Goal: Information Seeking & Learning: Compare options

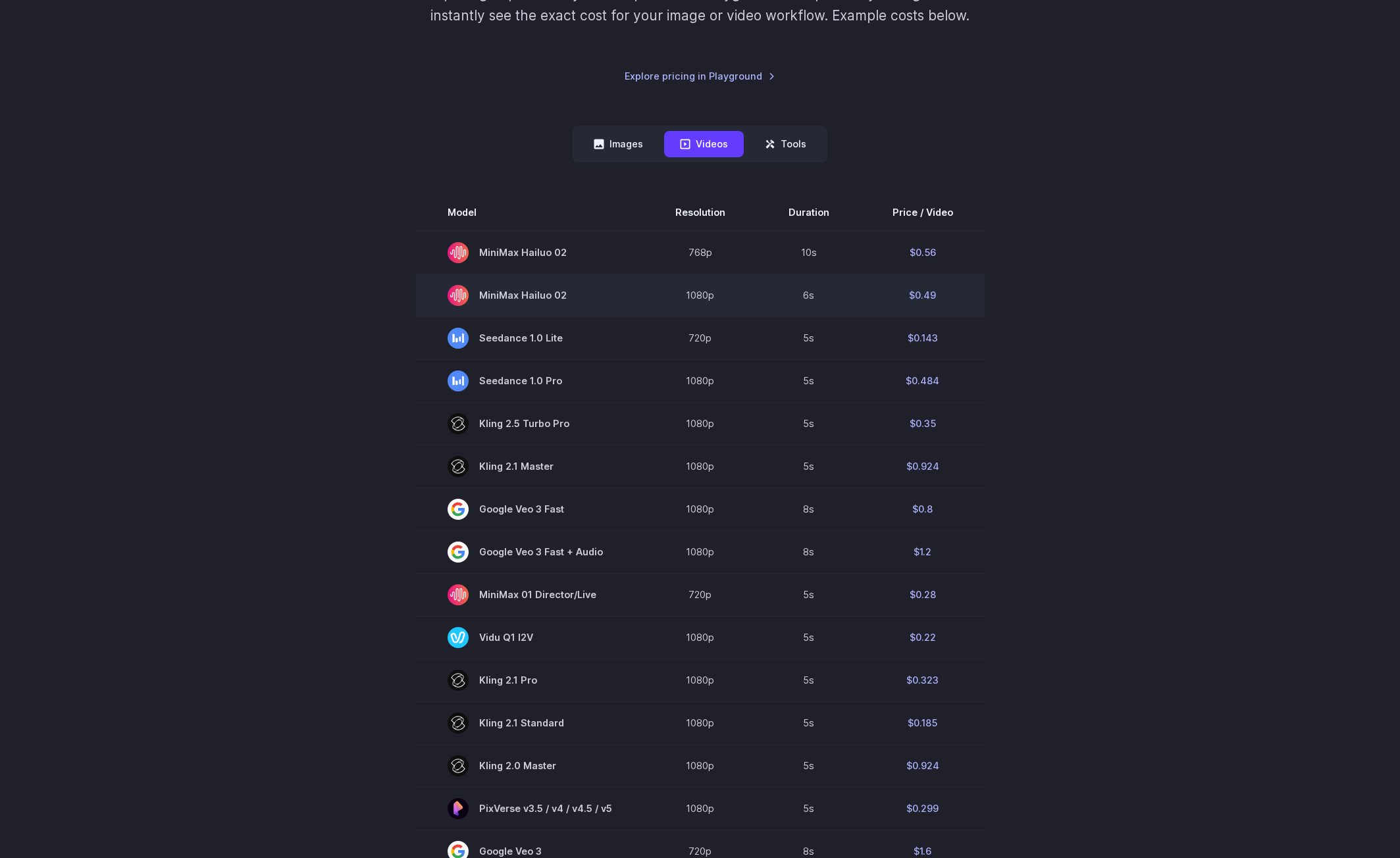
scroll to position [329, 0]
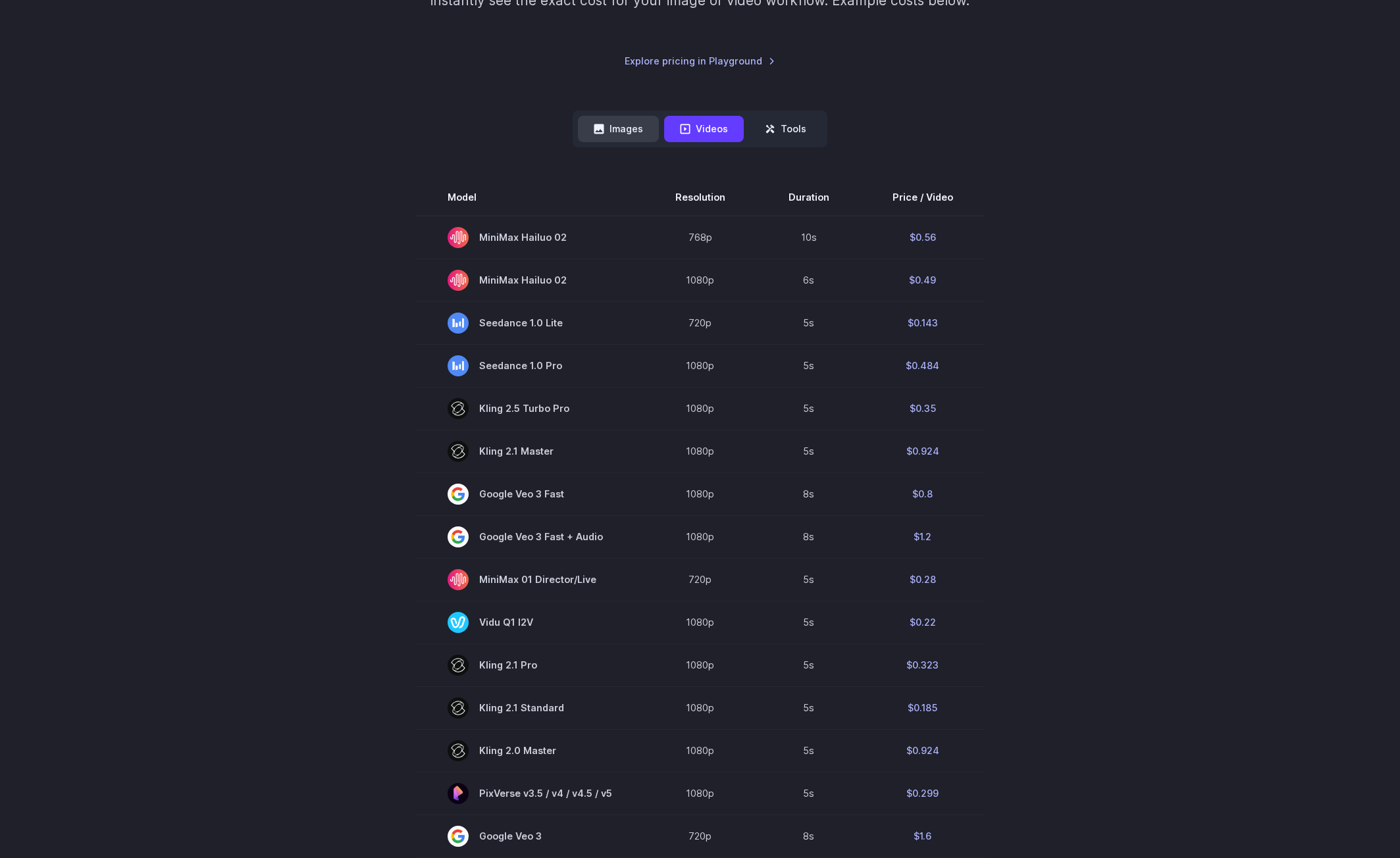
click at [616, 122] on button "Images" at bounding box center [618, 129] width 81 height 26
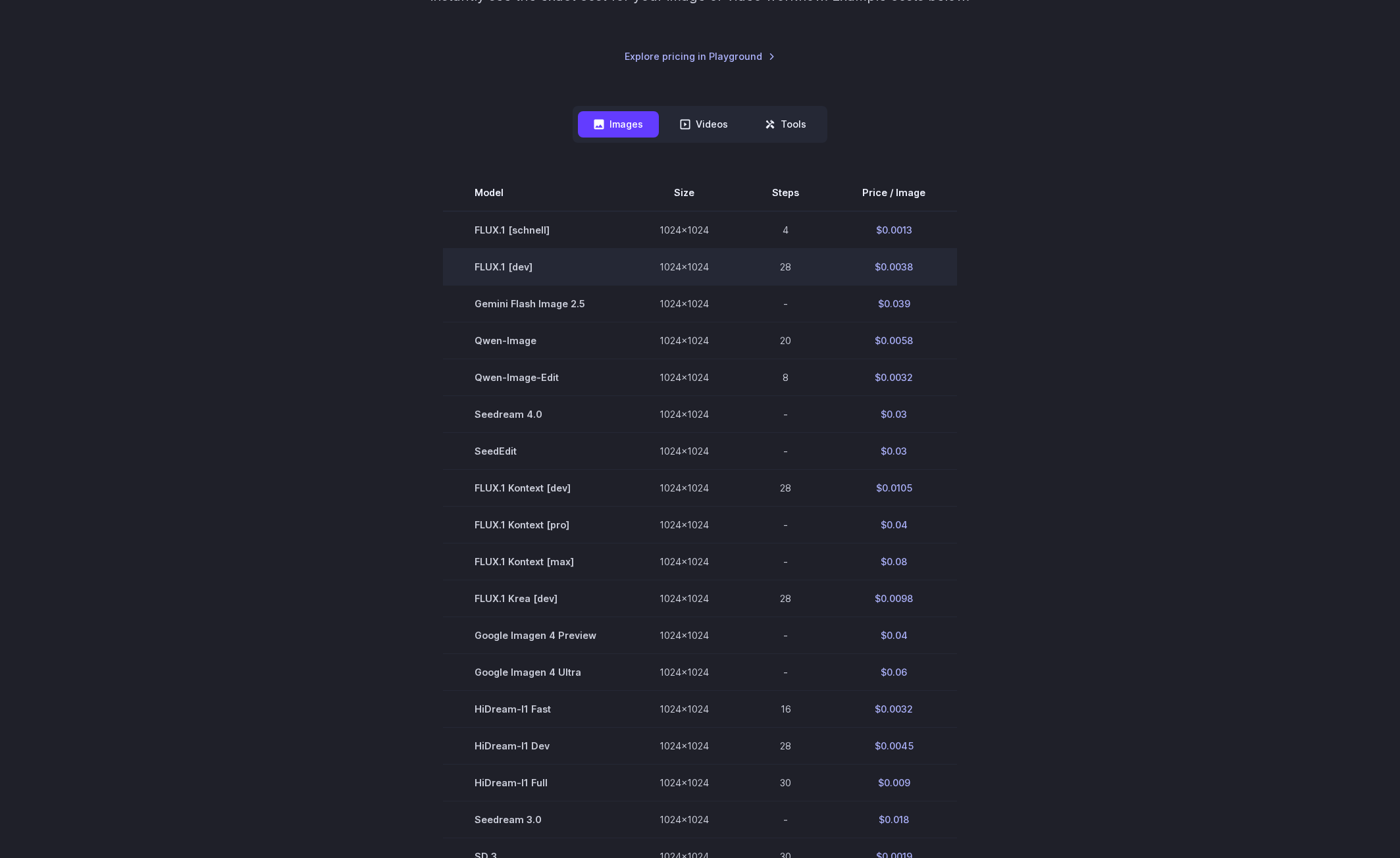
scroll to position [263, 0]
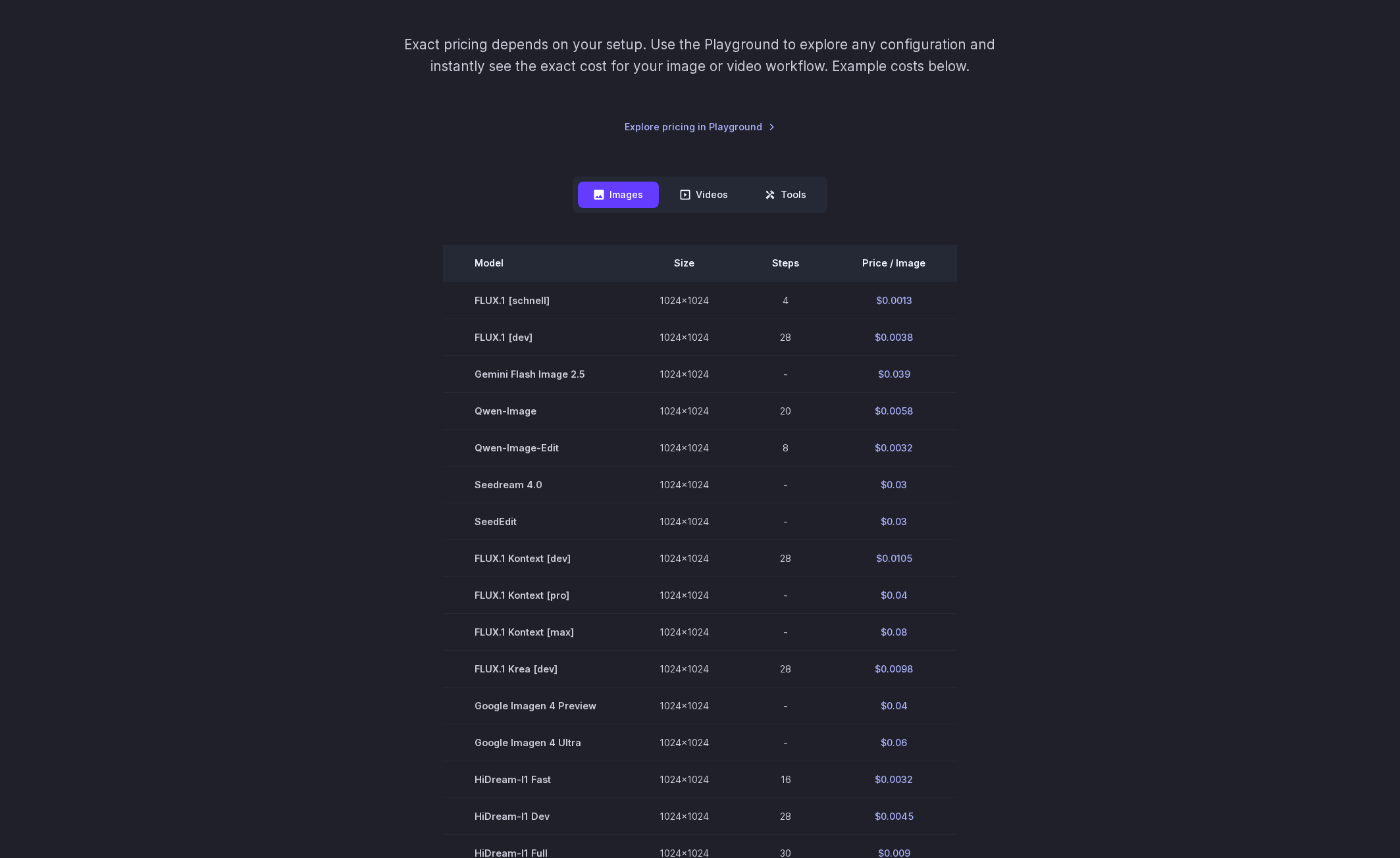
click at [891, 261] on th "Price / Image" at bounding box center [894, 263] width 127 height 37
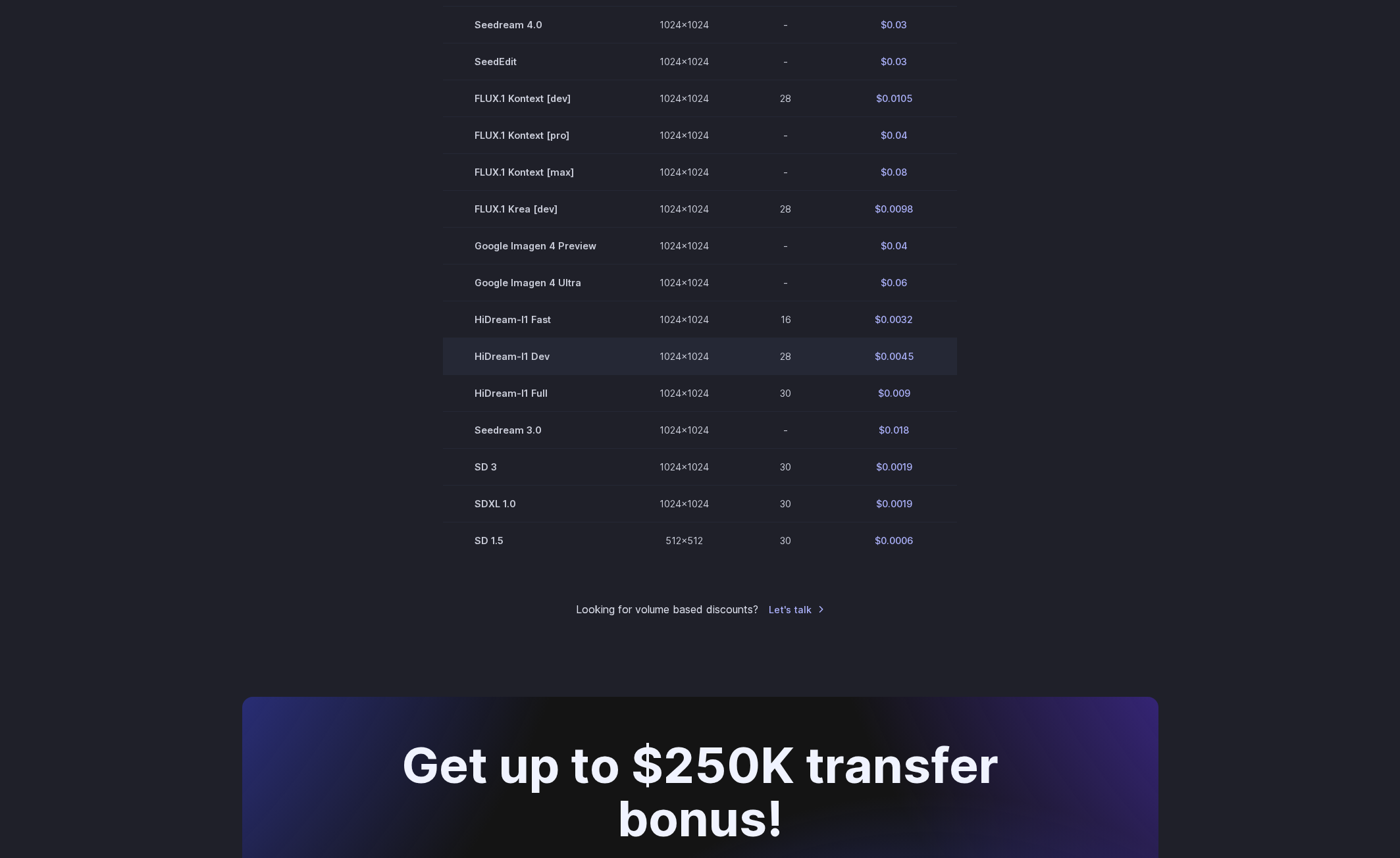
scroll to position [724, 0]
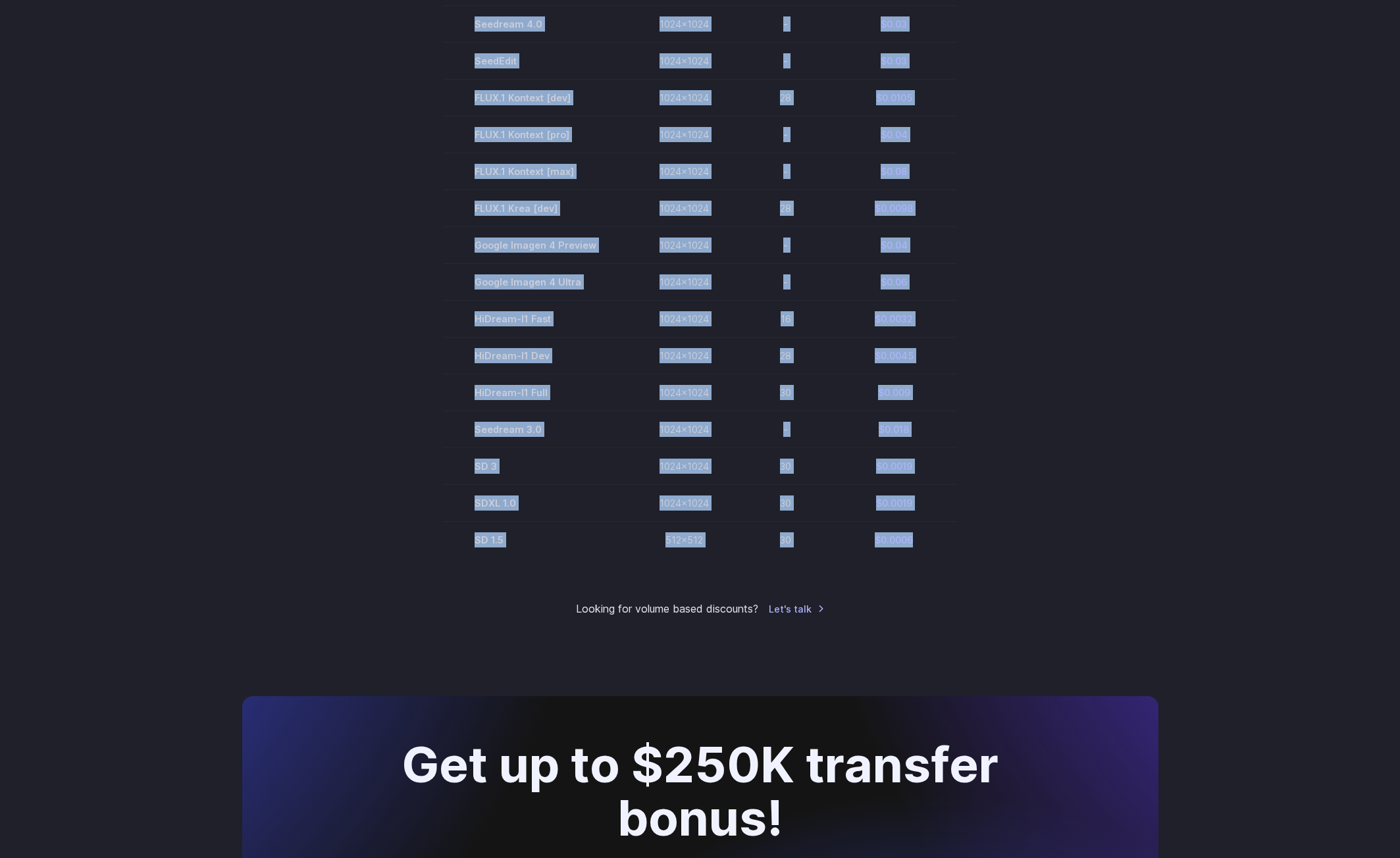
drag, startPoint x: 944, startPoint y: 542, endPoint x: 393, endPoint y: 536, distance: 551.0
click at [393, 536] on section "Model Size Steps Price / Image FLUX.1 [[PERSON_NAME]] 1024x1024 4 $0.0013 FLUX.…" at bounding box center [700, 172] width 916 height 775
click at [391, 418] on section "Model Size Steps Price / Image FLUX.1 [[PERSON_NAME]] 1024x1024 4 $0.0013 FLUX.…" at bounding box center [700, 172] width 916 height 775
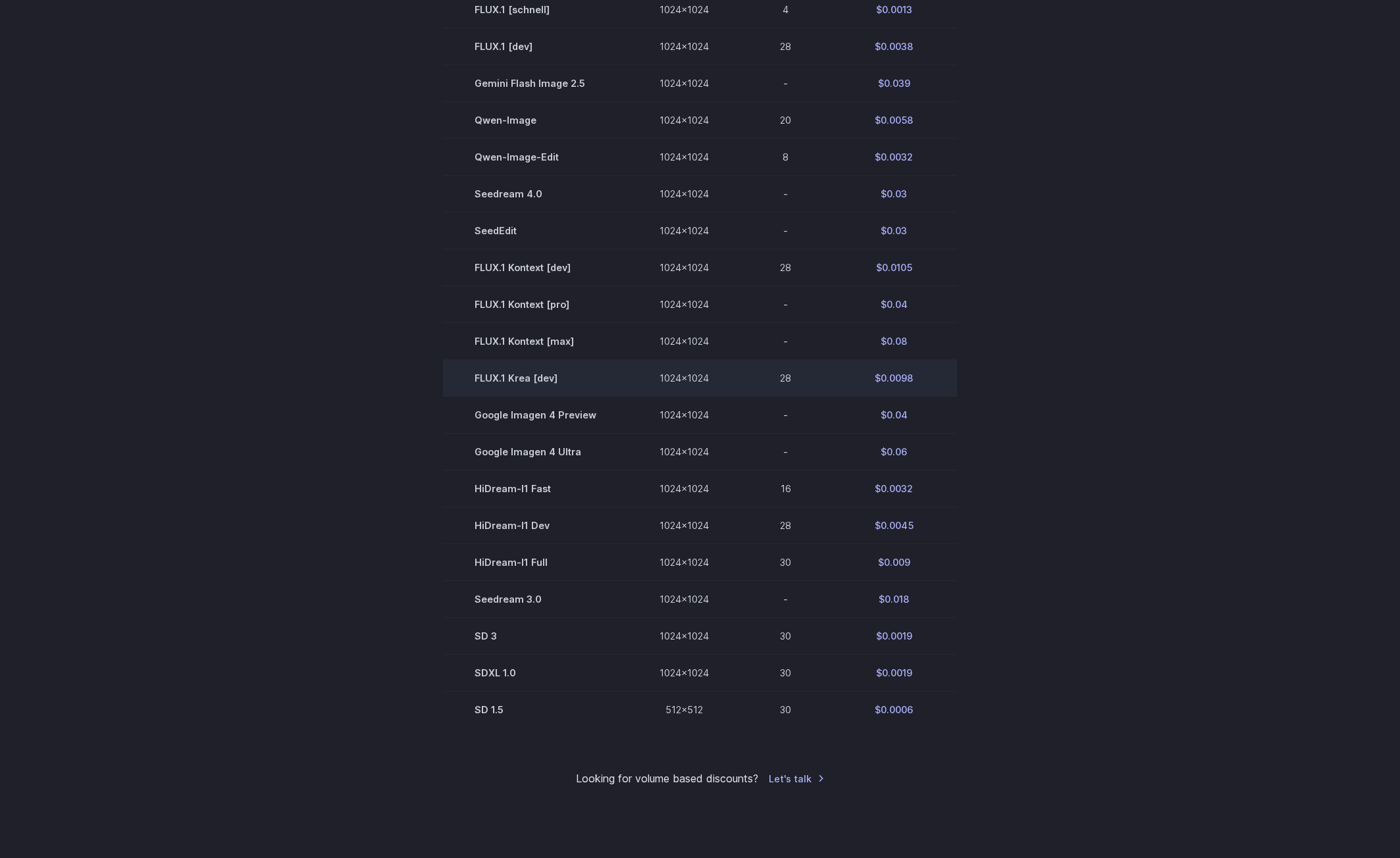
scroll to position [460, 0]
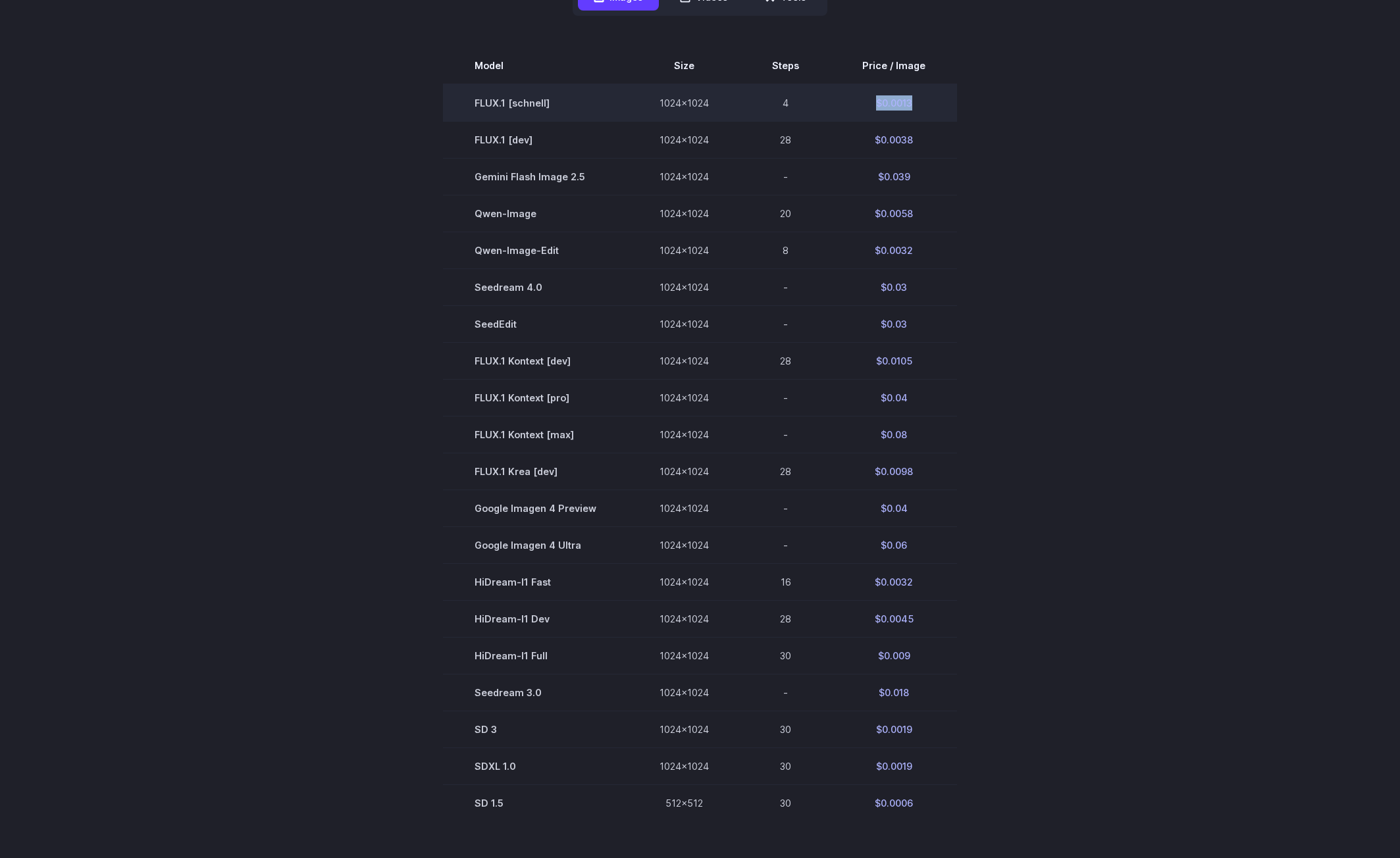
drag, startPoint x: 933, startPoint y: 104, endPoint x: 855, endPoint y: 107, distance: 78.1
click at [855, 107] on td "$0.0013" at bounding box center [894, 103] width 127 height 37
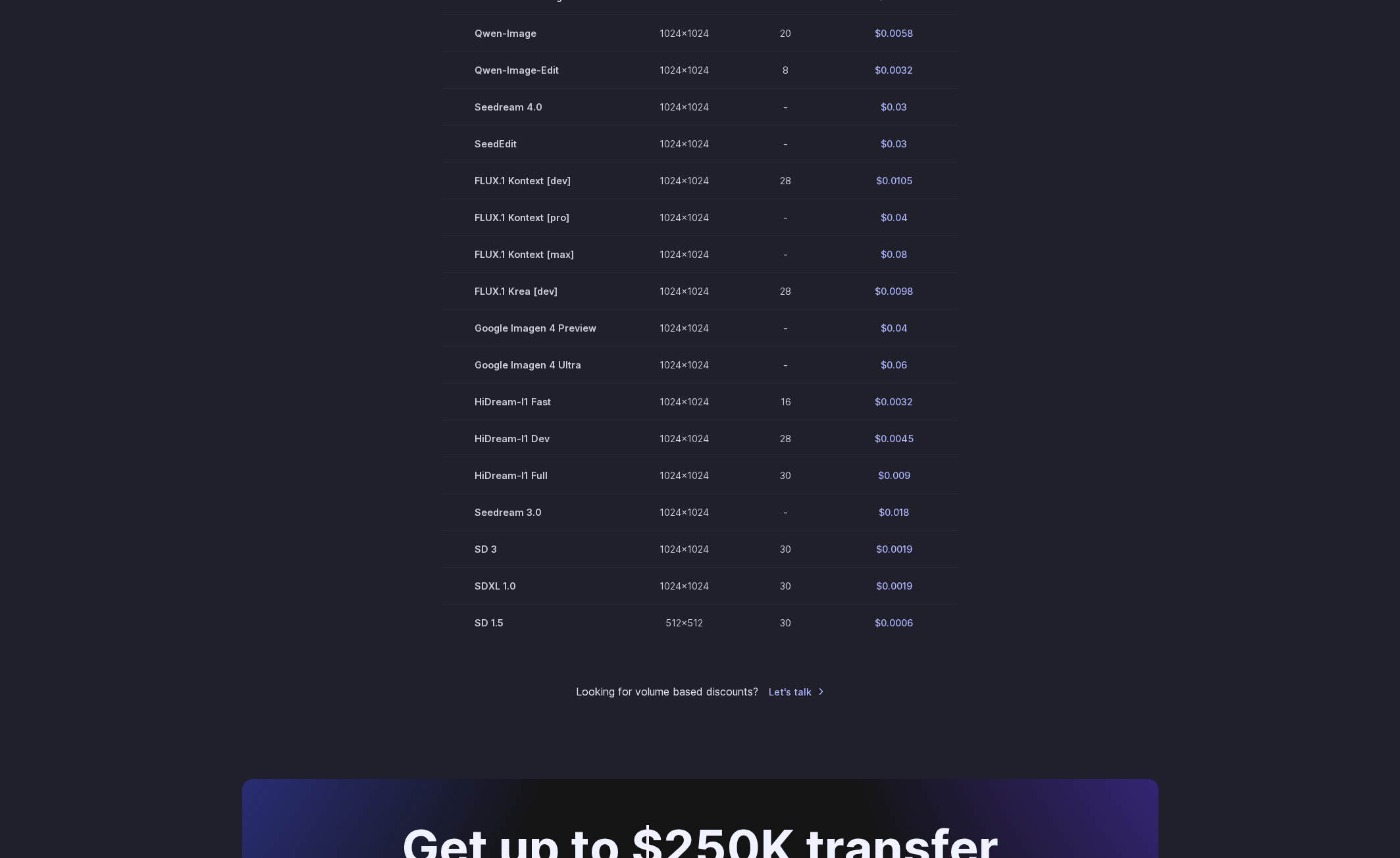
scroll to position [659, 0]
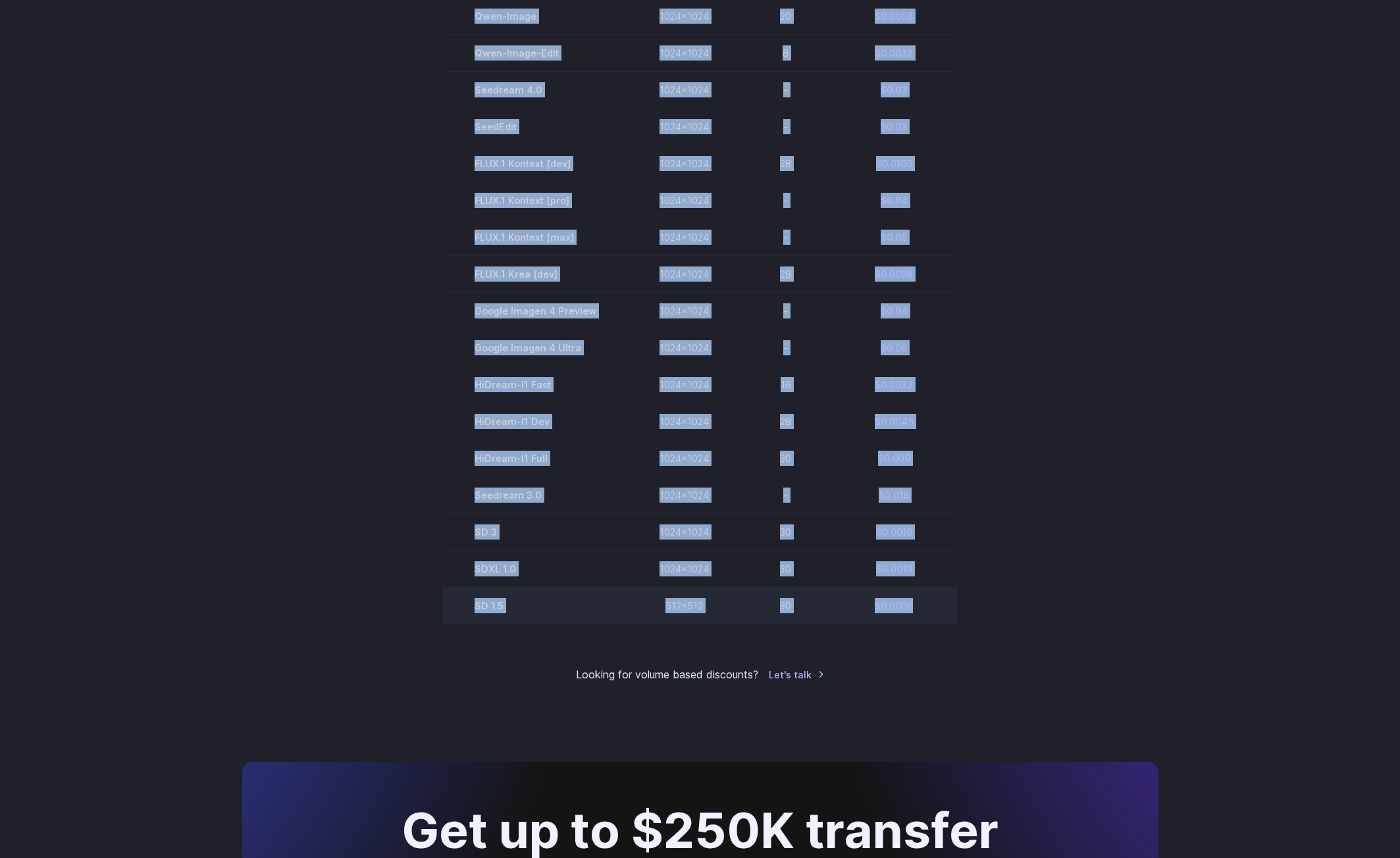
drag, startPoint x: 449, startPoint y: 204, endPoint x: 927, endPoint y: 616, distance: 631.1
click at [927, 616] on tbody "Model Size Steps Price / Image FLUX.1 [[PERSON_NAME]] 1024x1024 4 $0.0013 FLUX.…" at bounding box center [700, 237] width 514 height 775
copy tbody "Model Size Steps Price / Image FLUX.1 [[PERSON_NAME]] 1024x1024 4 $0.0013 FLUX.…"
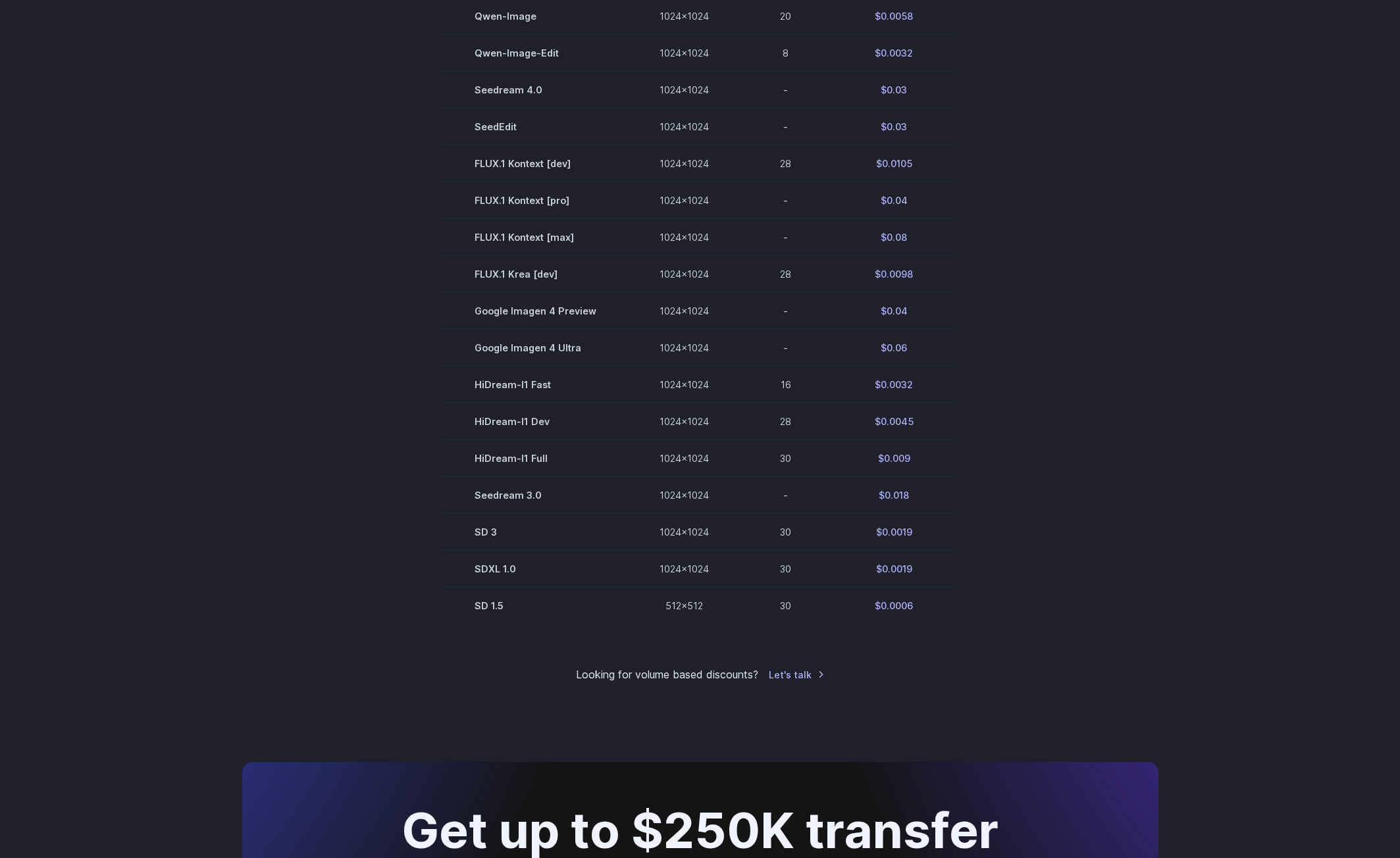
click at [999, 245] on section "Model Size Steps Price / Image FLUX.1 [[PERSON_NAME]] 1024x1024 4 $0.0013 FLUX.…" at bounding box center [700, 237] width 916 height 775
drag, startPoint x: 929, startPoint y: 90, endPoint x: 460, endPoint y: 66, distance: 469.6
click at [696, 77] on tbody "Model Size Steps Price / Image FLUX.1 [[PERSON_NAME]] 1024x1024 4 $0.0013 FLUX.…" at bounding box center [700, 237] width 514 height 775
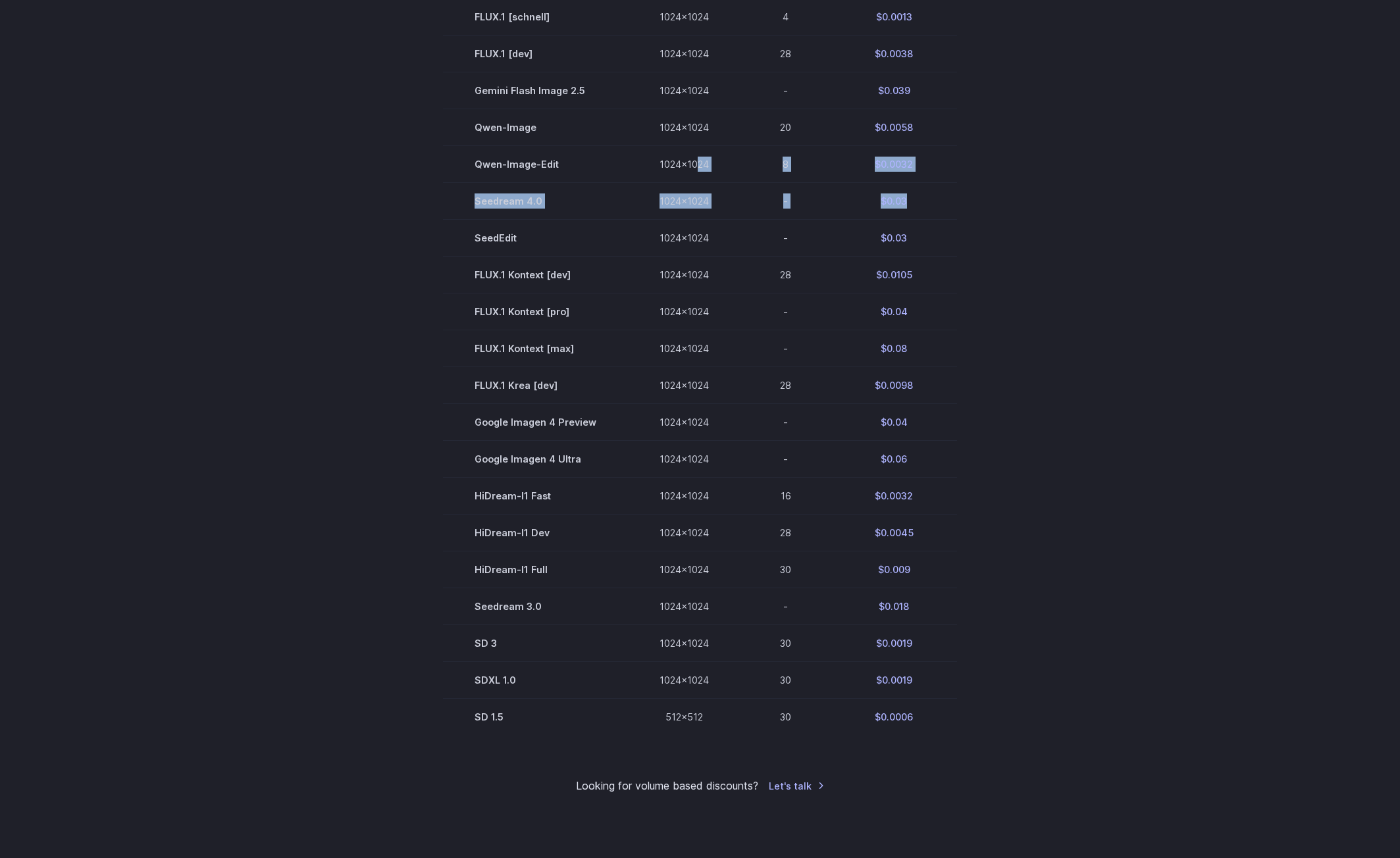
scroll to position [519, 0]
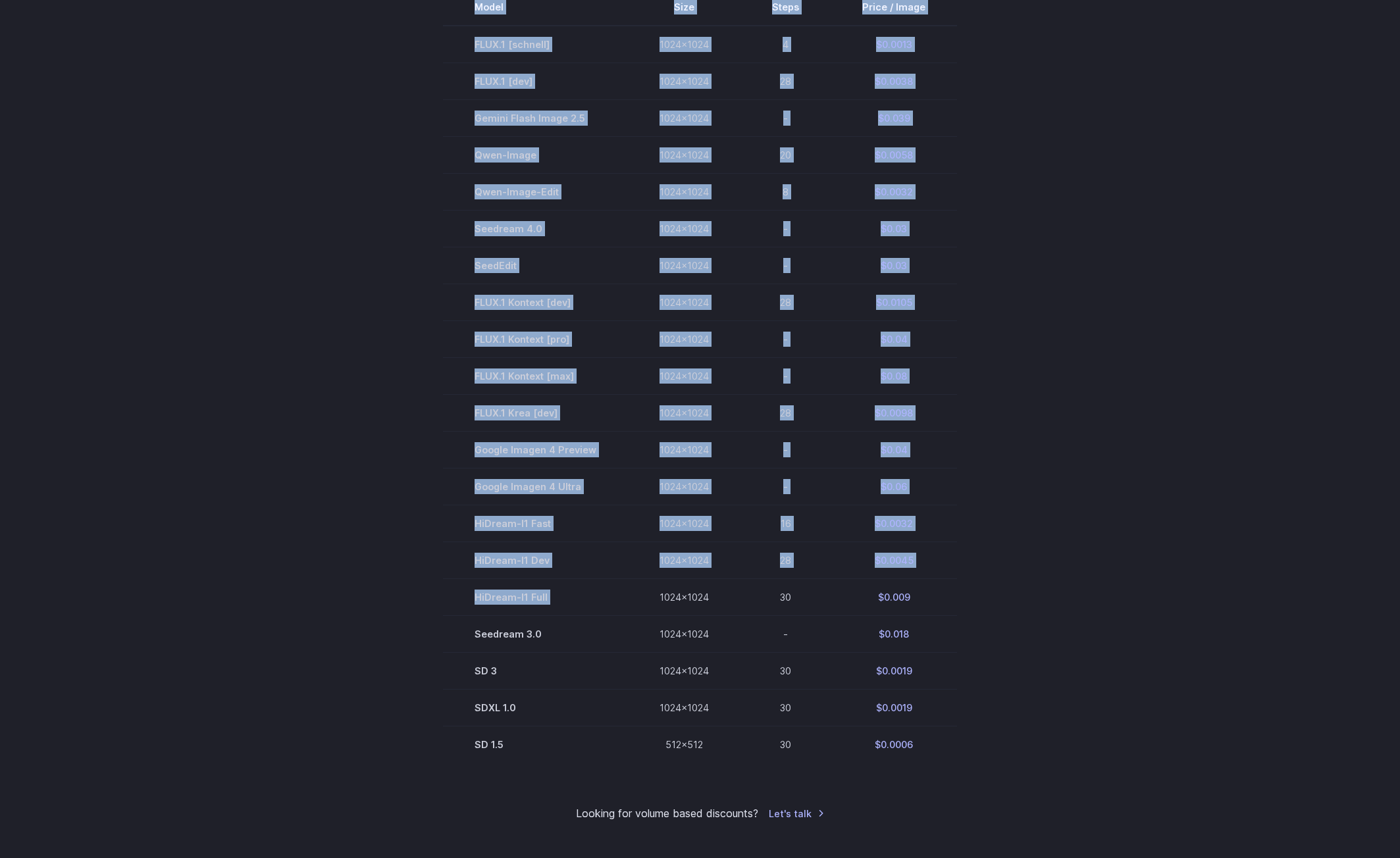
drag, startPoint x: 640, startPoint y: 594, endPoint x: 965, endPoint y: 596, distance: 325.0
click at [957, 594] on section "Model Size Steps Price / Image FLUX.1 [[PERSON_NAME]] 1024x1024 4 $0.0013 FLUX.…" at bounding box center [700, 376] width 916 height 775
click at [982, 598] on section "Model Size Steps Price / Image FLUX.1 [[PERSON_NAME]] 1024x1024 4 $0.0013 FLUX.…" at bounding box center [700, 376] width 916 height 775
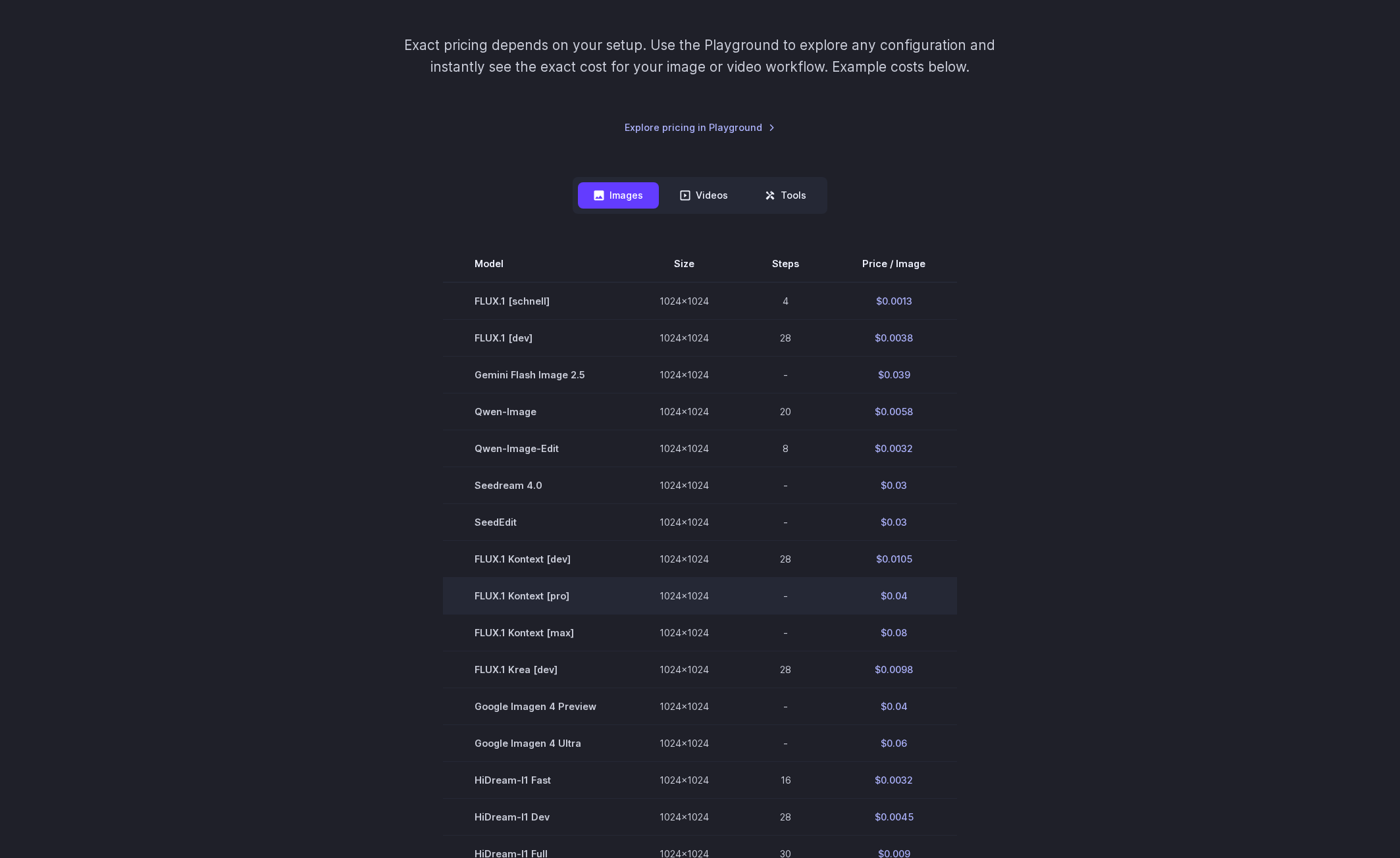
scroll to position [256, 0]
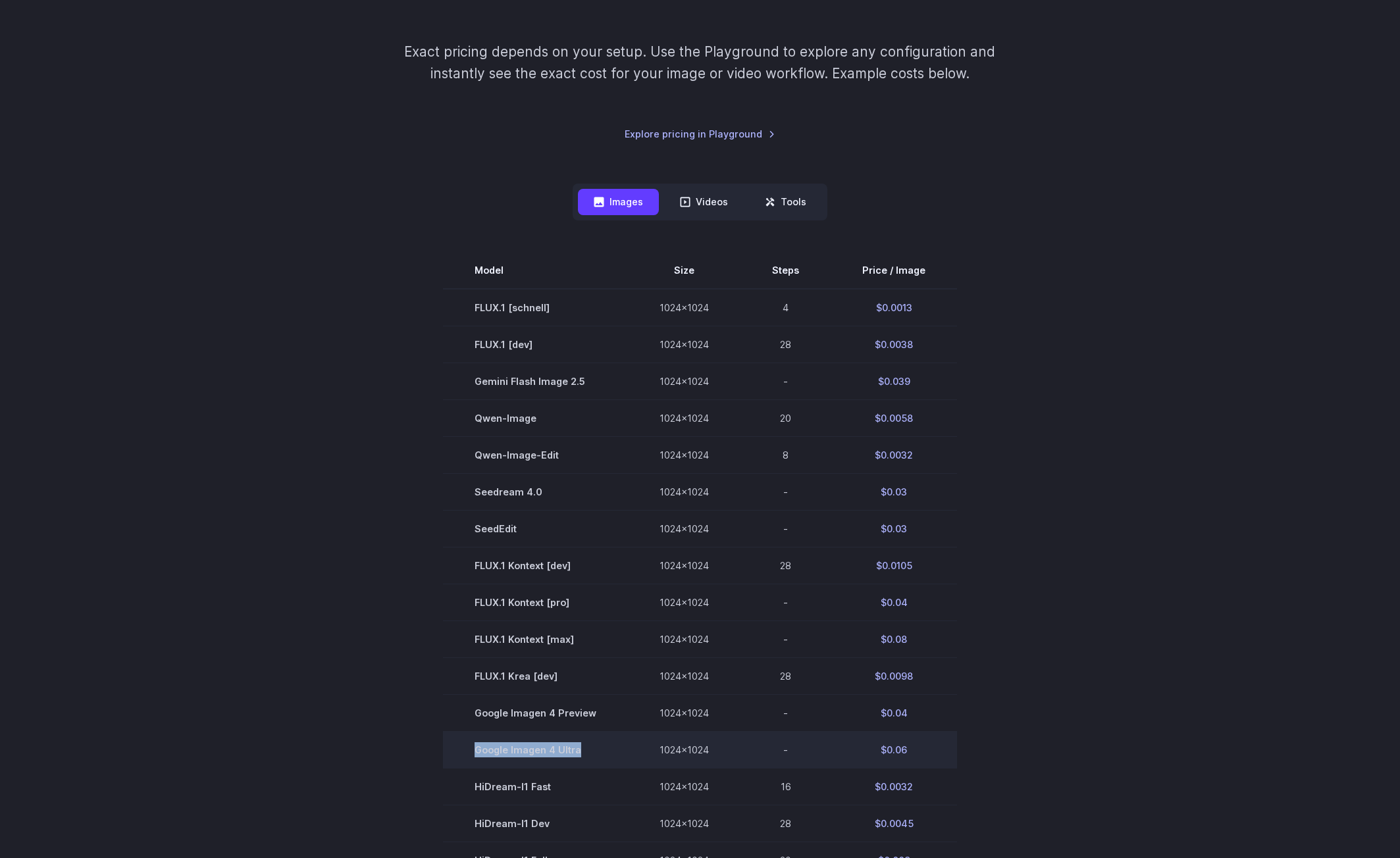
drag, startPoint x: 606, startPoint y: 756, endPoint x: 470, endPoint y: 749, distance: 136.2
click at [470, 749] on td "Google Imagen 4 Ultra" at bounding box center [536, 751] width 185 height 37
copy td "Google Imagen 4 Ultra"
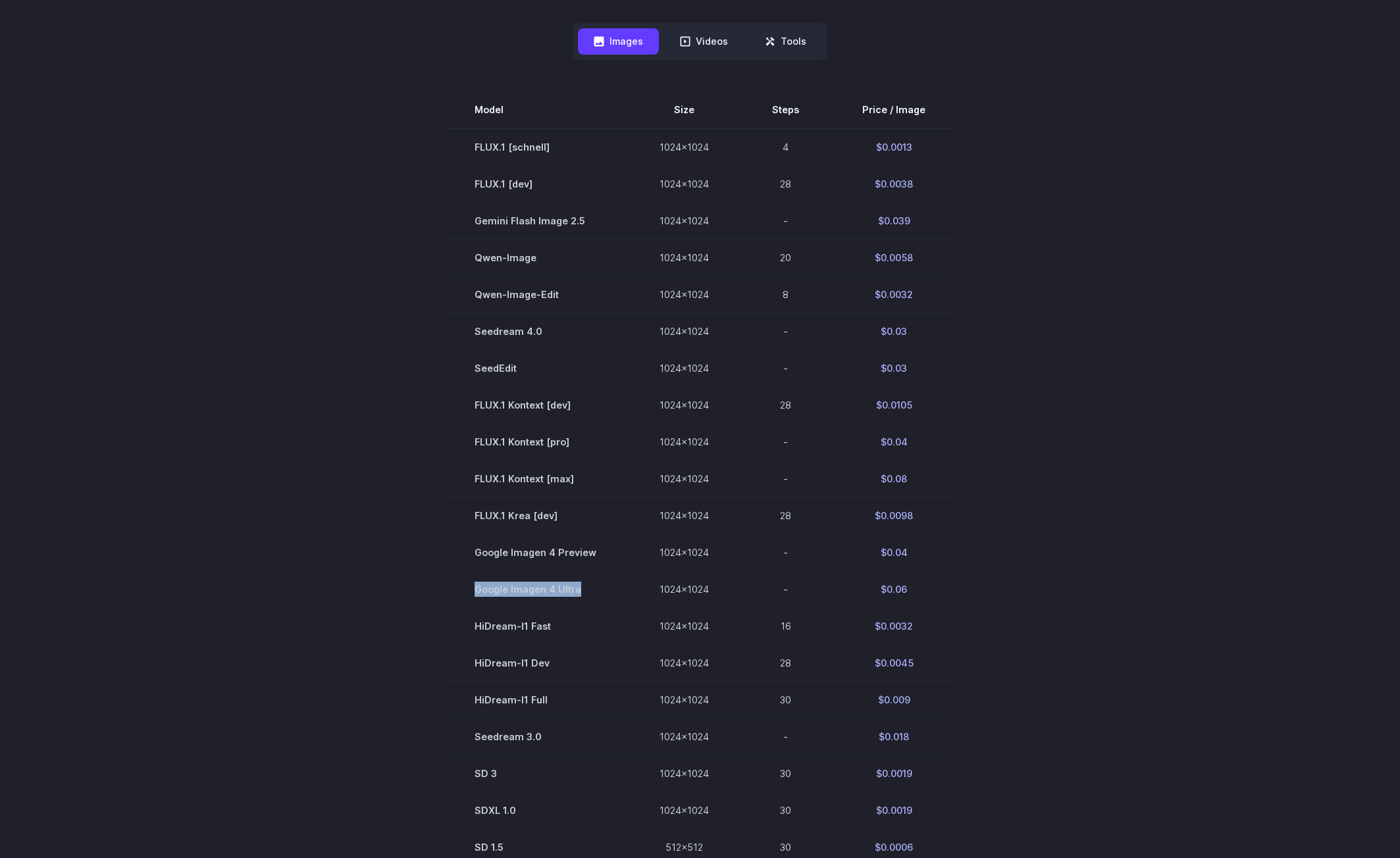
scroll to position [388, 0]
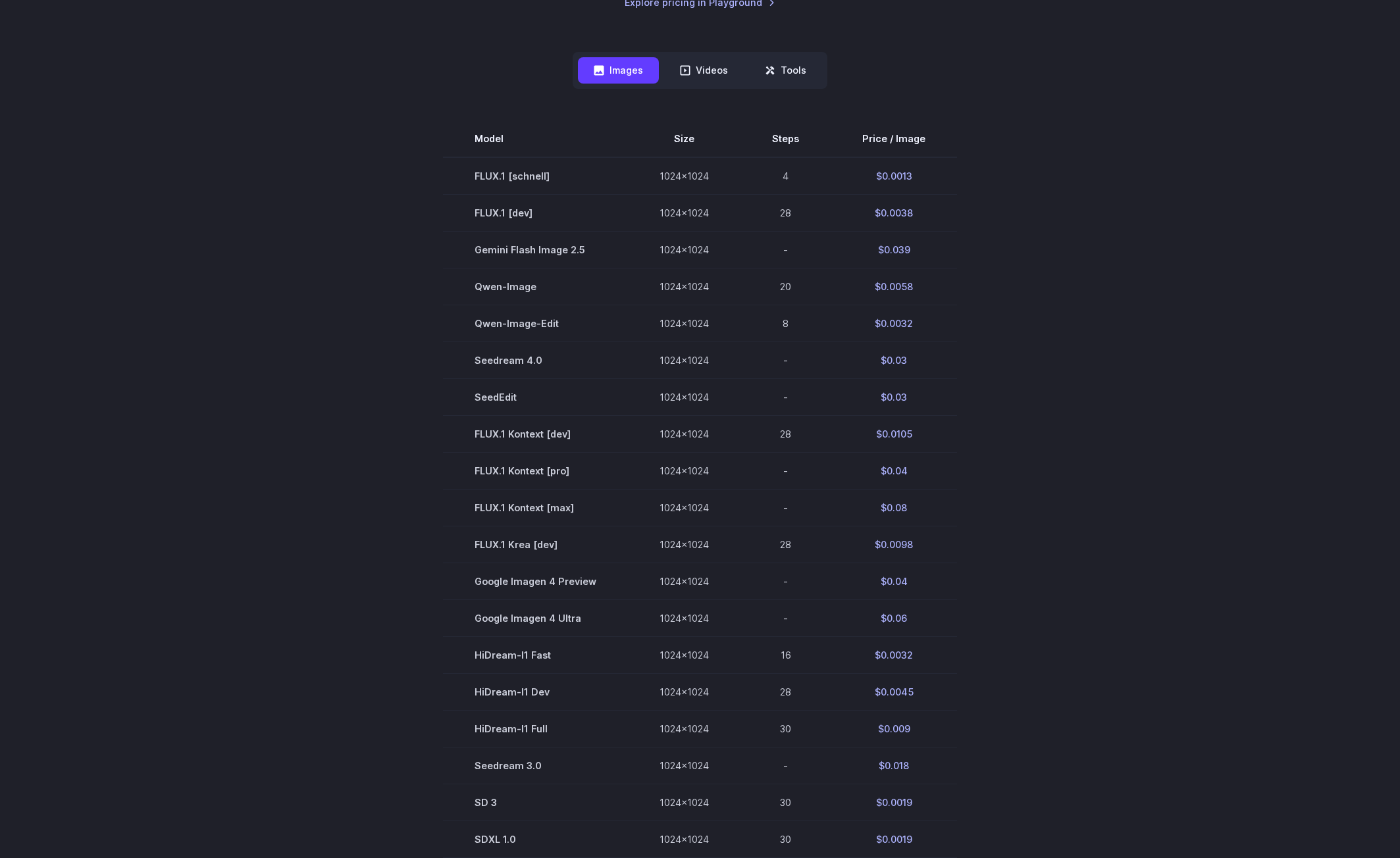
click at [985, 425] on section "Model Size Steps Price / Image FLUX.1 [[PERSON_NAME]] 1024x1024 4 $0.0013 FLUX.…" at bounding box center [700, 508] width 916 height 775
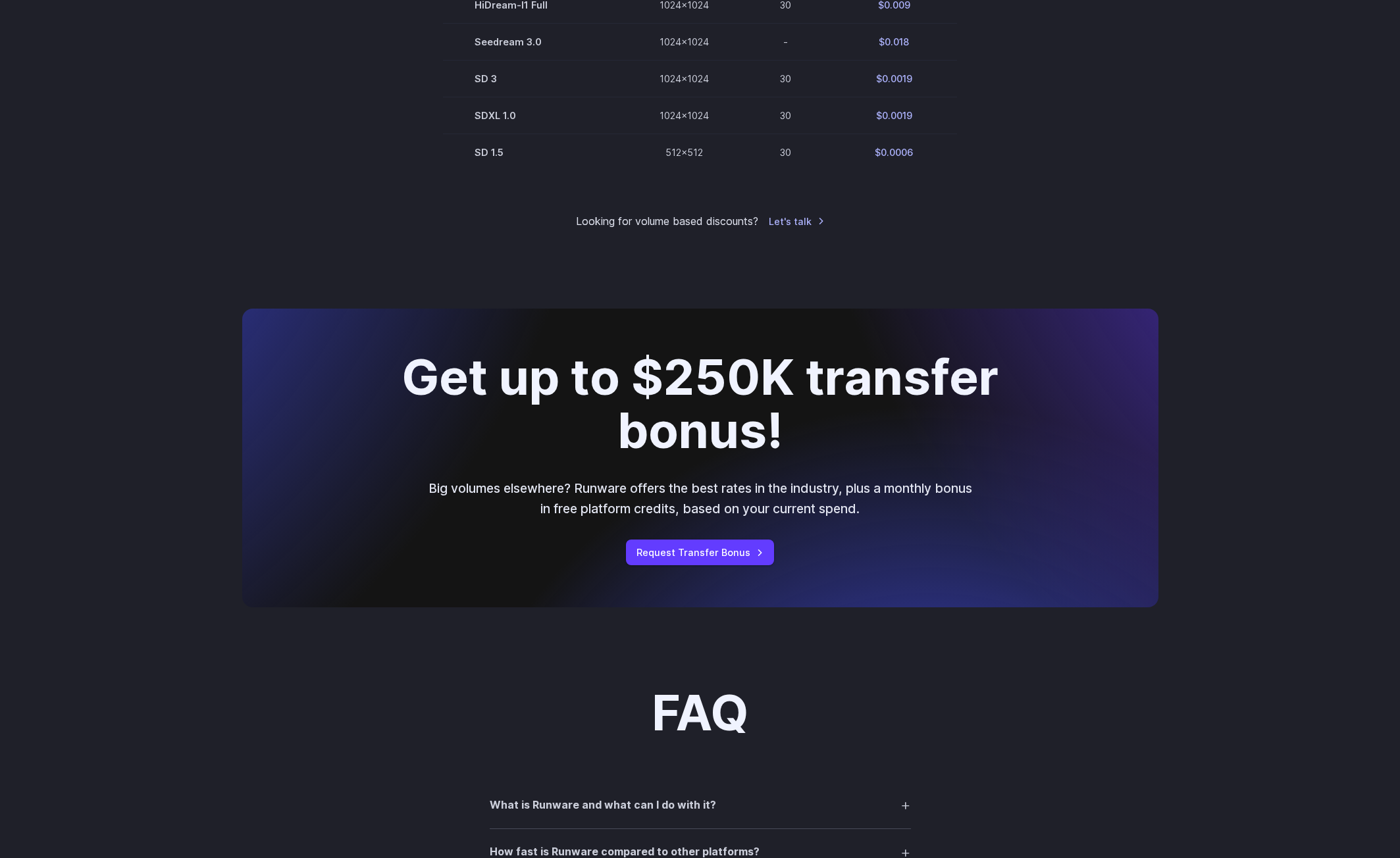
scroll to position [585, 0]
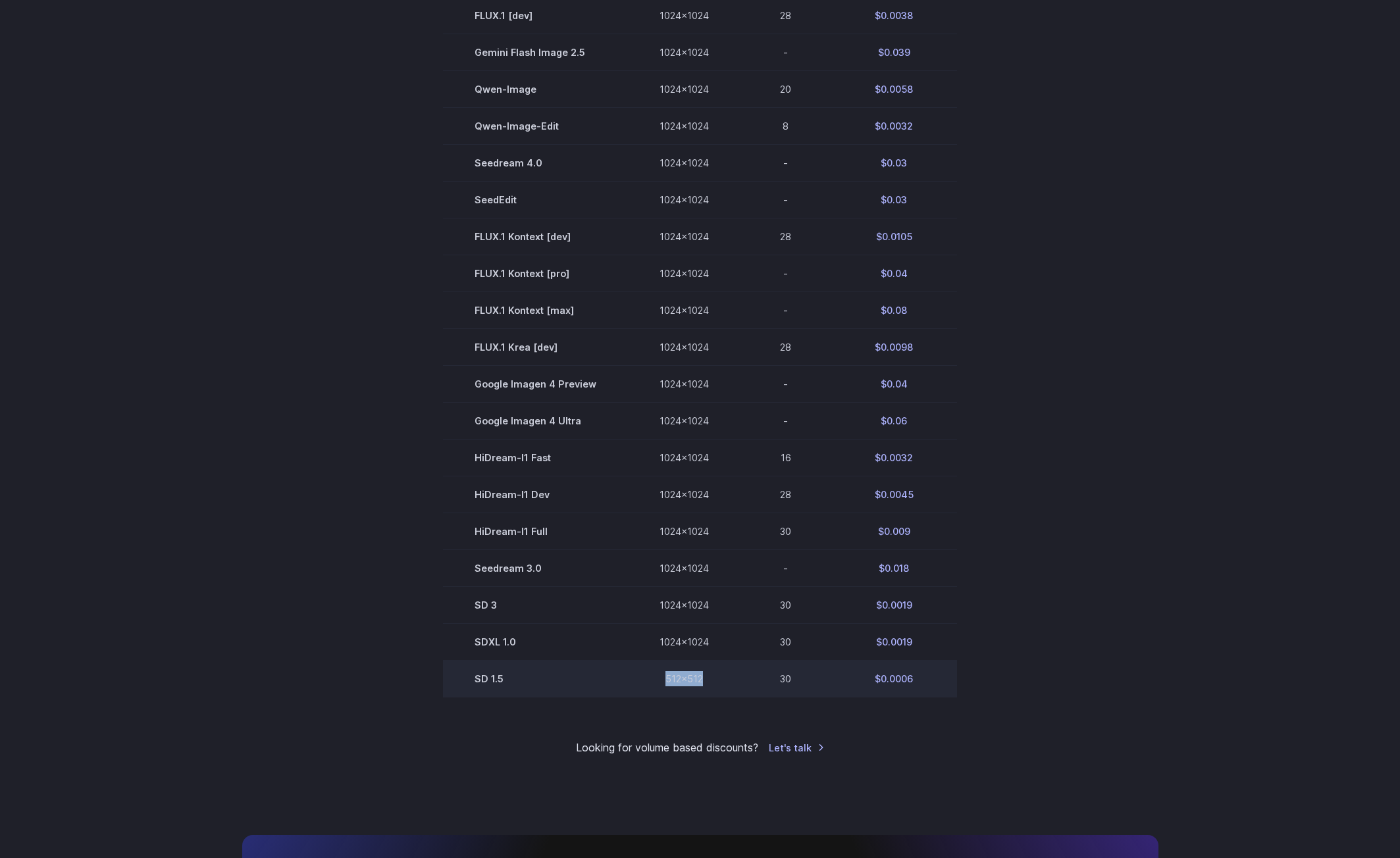
drag, startPoint x: 717, startPoint y: 692, endPoint x: 606, endPoint y: 691, distance: 111.0
click at [606, 691] on tr "SD 1.5 512x512 30 $0.0006" at bounding box center [700, 679] width 514 height 37
drag, startPoint x: 455, startPoint y: 679, endPoint x: 559, endPoint y: 683, distance: 104.1
click at [559, 683] on td "SD 1.5" at bounding box center [536, 679] width 185 height 37
click at [533, 684] on td "SD 1.5" at bounding box center [536, 679] width 185 height 37
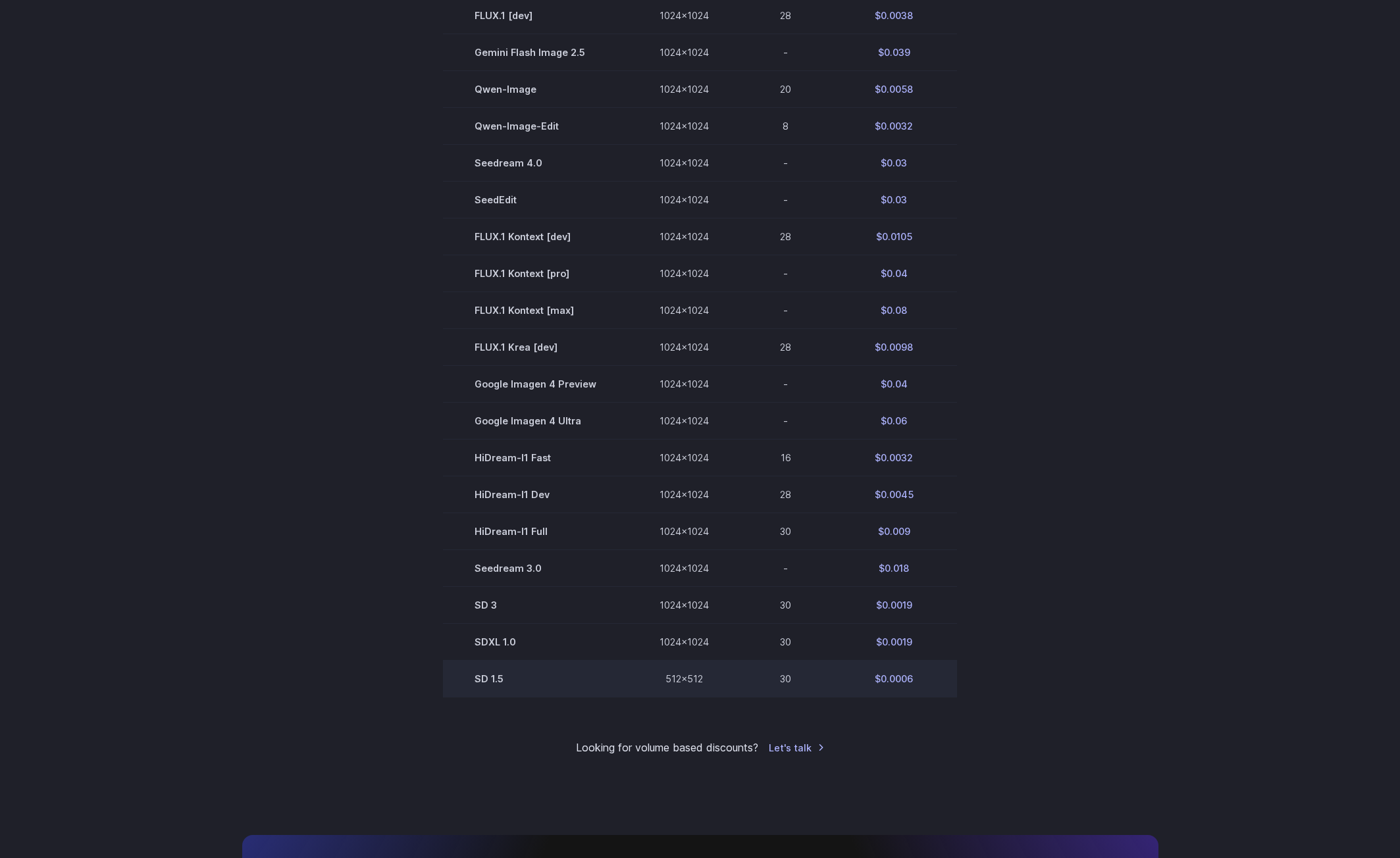
click at [493, 684] on td "SD 1.5" at bounding box center [536, 679] width 185 height 37
drag, startPoint x: 456, startPoint y: 684, endPoint x: 538, endPoint y: 676, distance: 82.4
click at [536, 676] on td "SD 1.5" at bounding box center [536, 679] width 185 height 37
drag, startPoint x: 508, startPoint y: 677, endPoint x: 476, endPoint y: 681, distance: 32.2
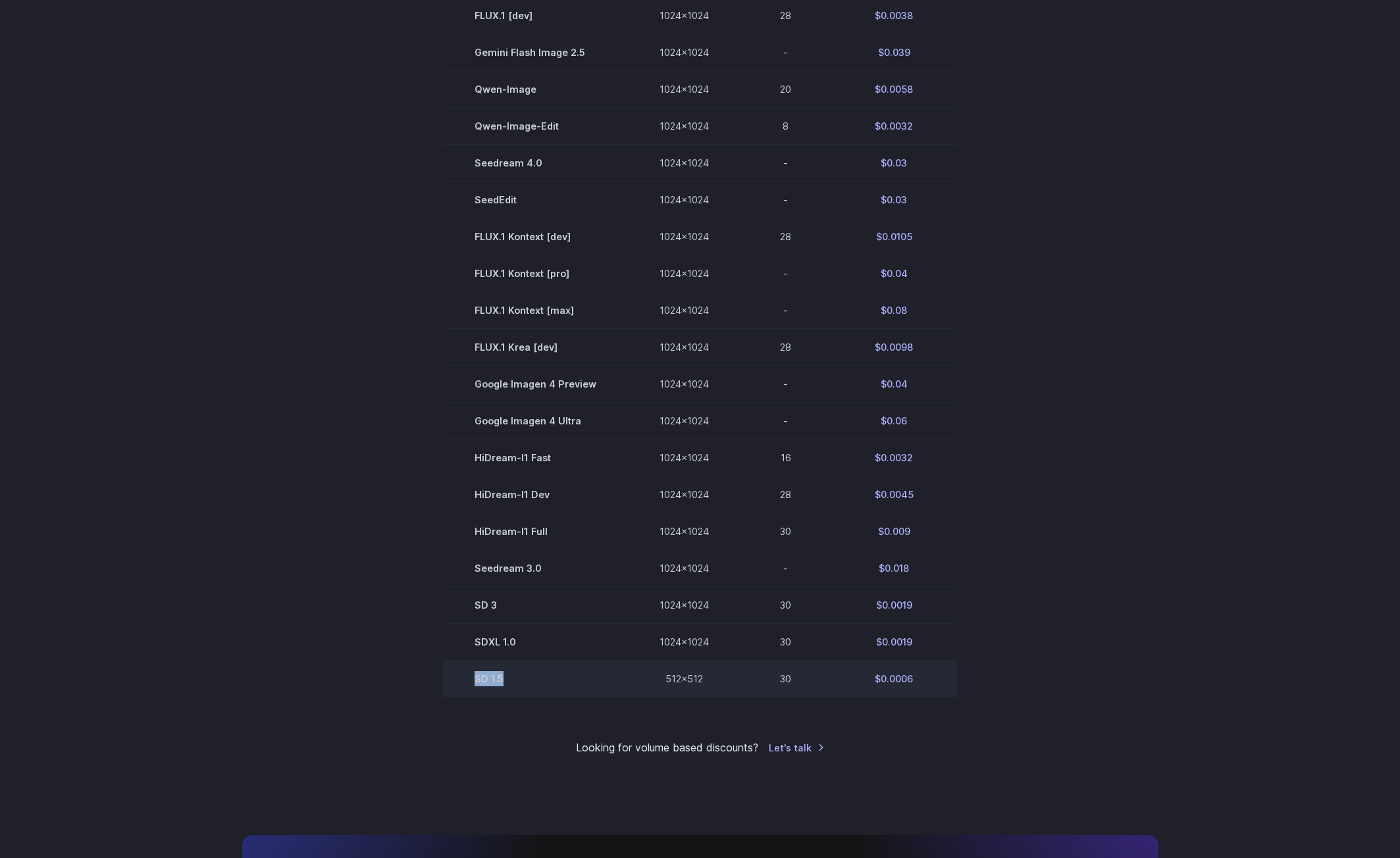
click at [476, 681] on td "SD 1.5" at bounding box center [536, 679] width 185 height 37
drag, startPoint x: 476, startPoint y: 681, endPoint x: 508, endPoint y: 676, distance: 32.4
click at [511, 676] on td "SD 1.5" at bounding box center [536, 679] width 185 height 37
